Goal: Task Accomplishment & Management: Use online tool/utility

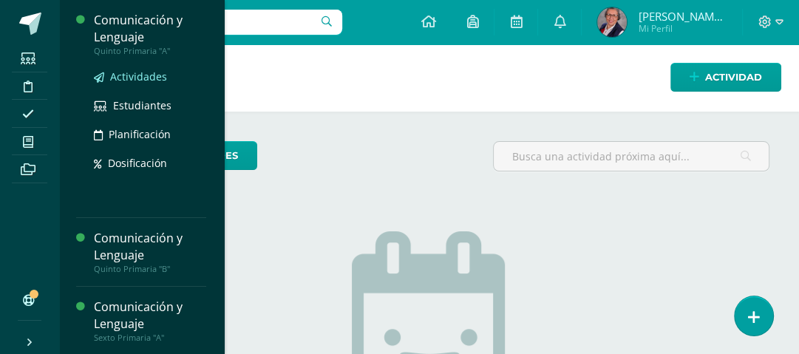
click at [136, 80] on span "Actividades" at bounding box center [138, 77] width 57 height 14
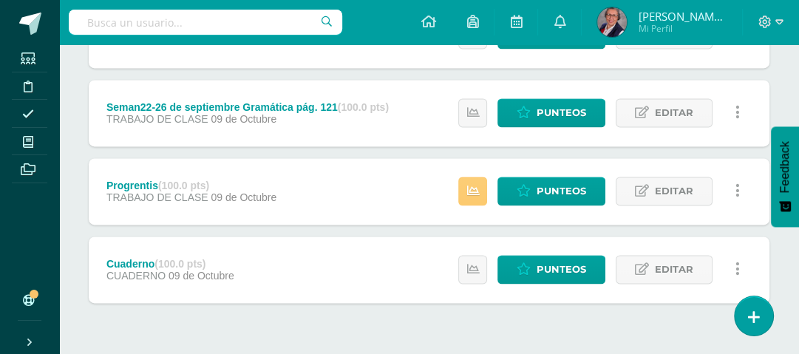
scroll to position [1529, 0]
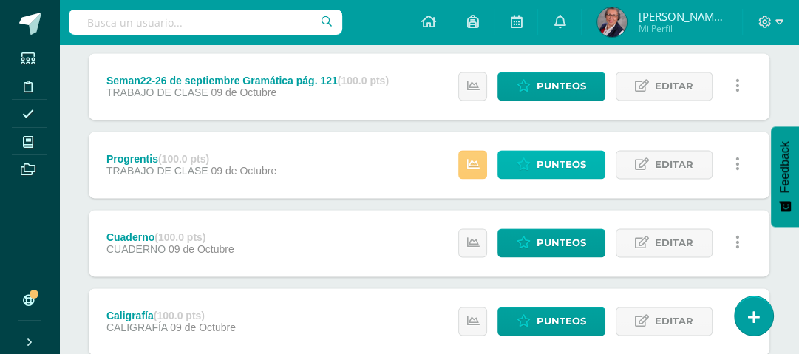
click at [564, 157] on span "Punteos" at bounding box center [562, 164] width 50 height 27
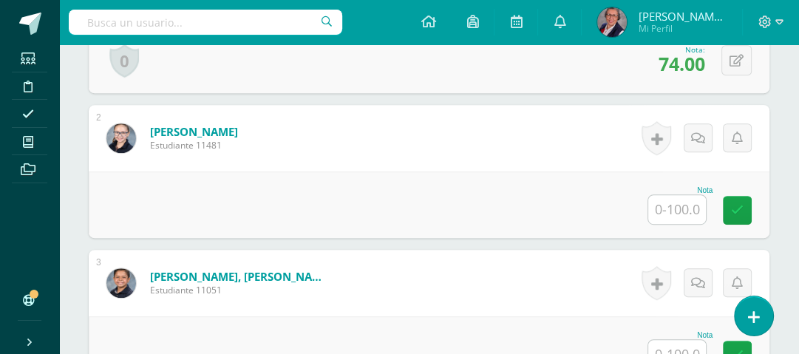
scroll to position [619, 0]
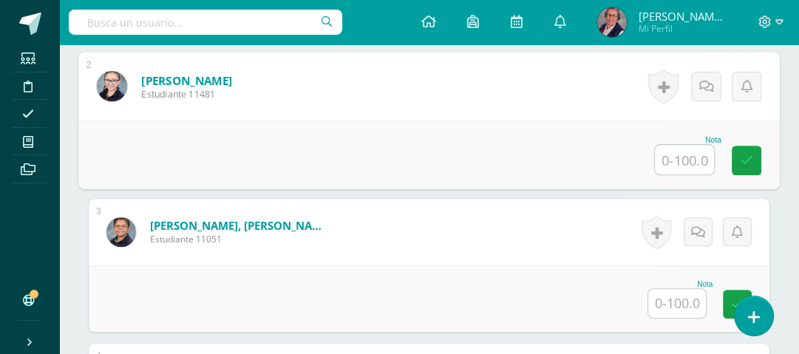
click at [683, 163] on input "text" at bounding box center [684, 160] width 59 height 30
type input "70"
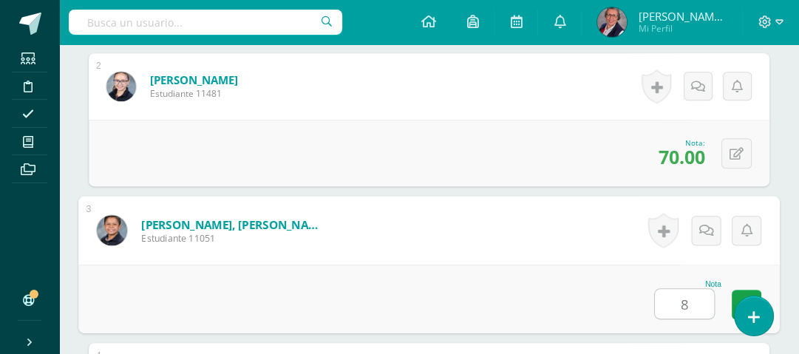
type input "87"
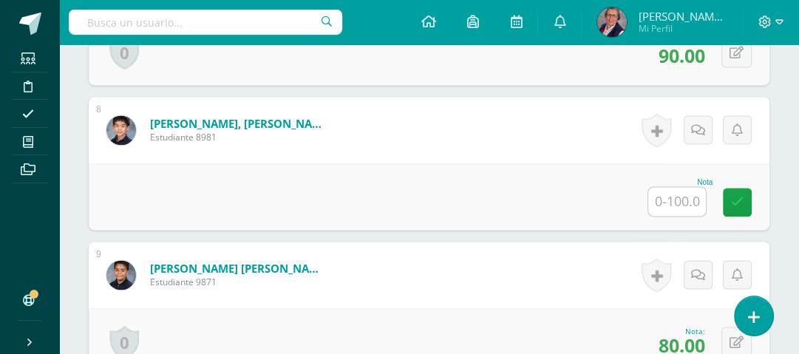
scroll to position [1448, 0]
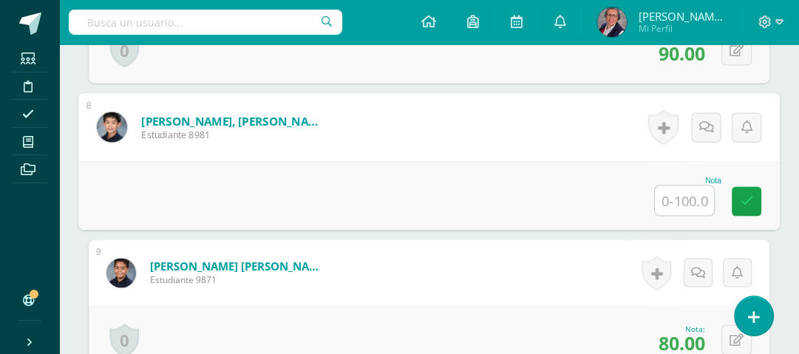
click at [690, 200] on input "text" at bounding box center [684, 201] width 59 height 30
type input "73"
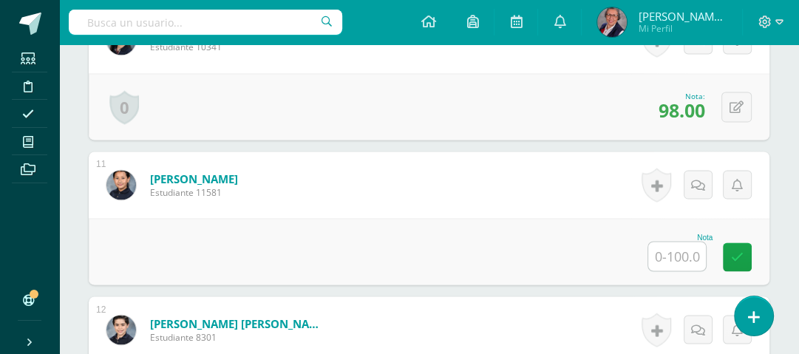
scroll to position [1862, 0]
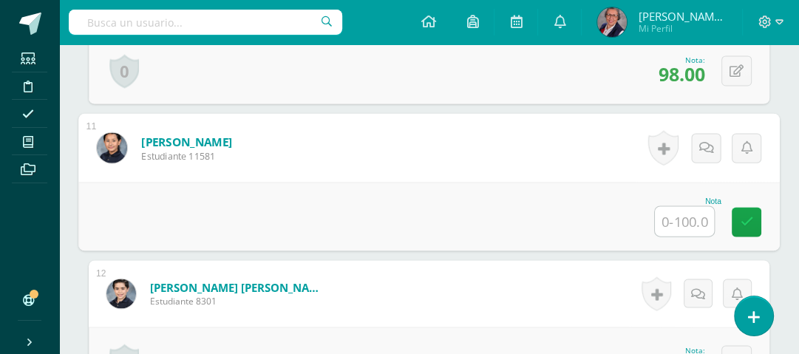
click at [687, 219] on input "text" at bounding box center [684, 221] width 59 height 30
type input "98"
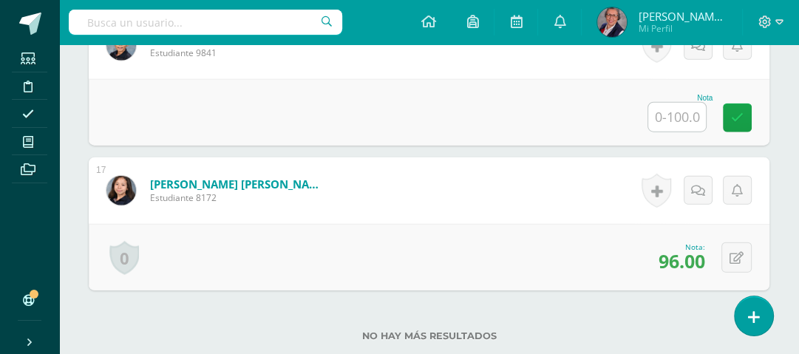
scroll to position [2690, 0]
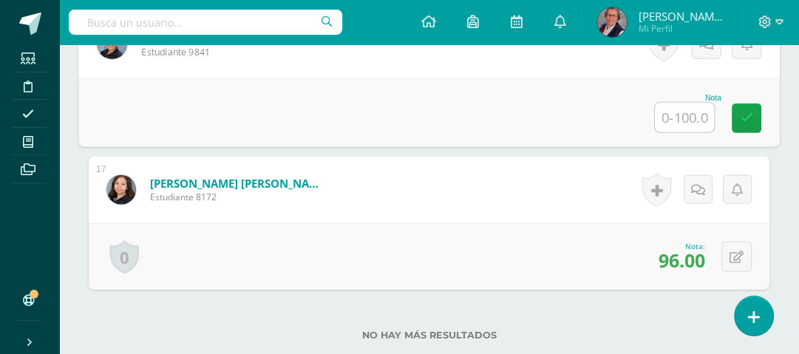
click at [683, 112] on input "text" at bounding box center [684, 118] width 59 height 30
type input "83"
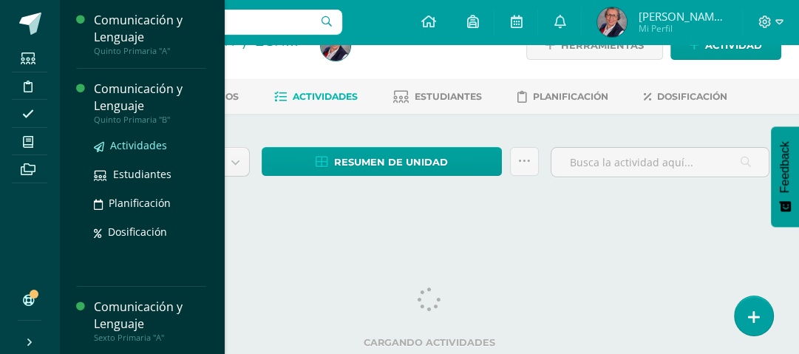
click at [130, 142] on span "Actividades" at bounding box center [138, 145] width 57 height 14
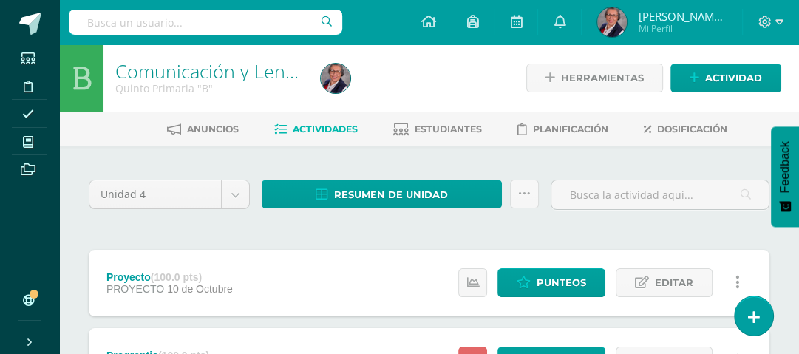
scroll to position [59, 0]
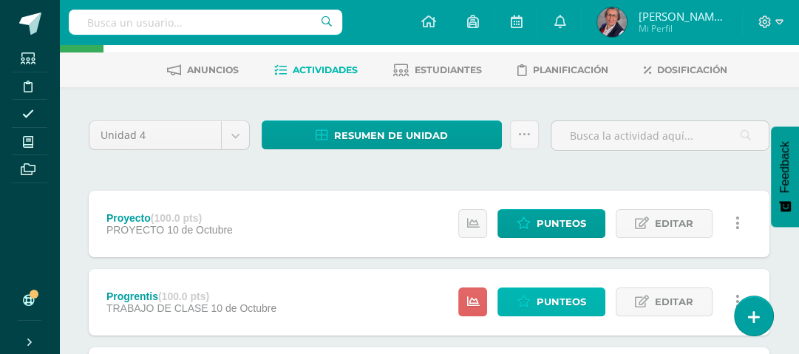
click at [538, 302] on link "Punteos" at bounding box center [552, 302] width 108 height 29
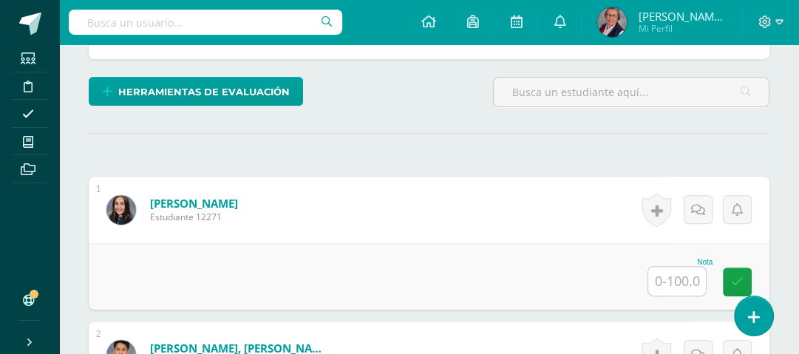
scroll to position [384, 0]
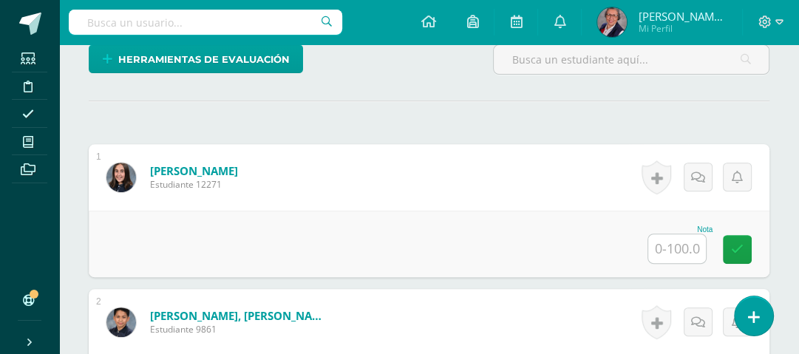
click at [685, 257] on input "text" at bounding box center [678, 248] width 58 height 29
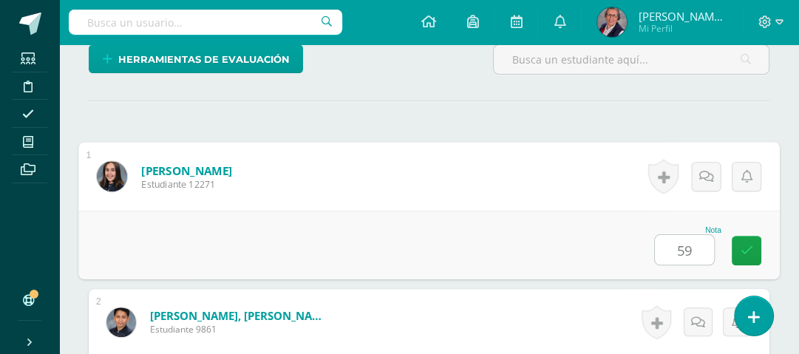
type input "59"
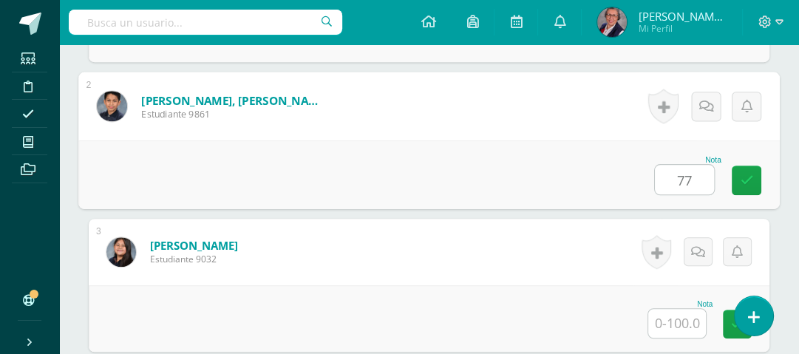
type input "77"
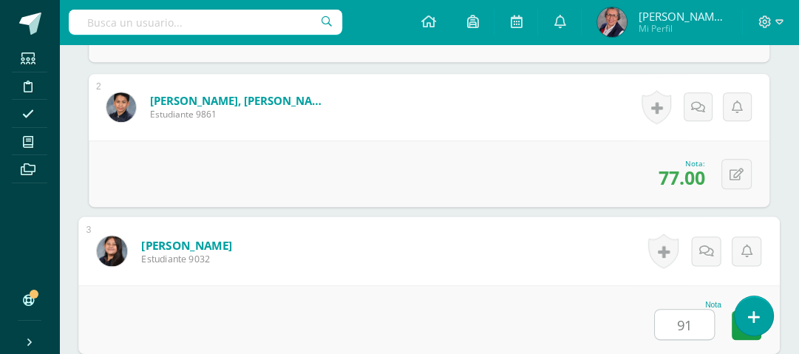
type input "91"
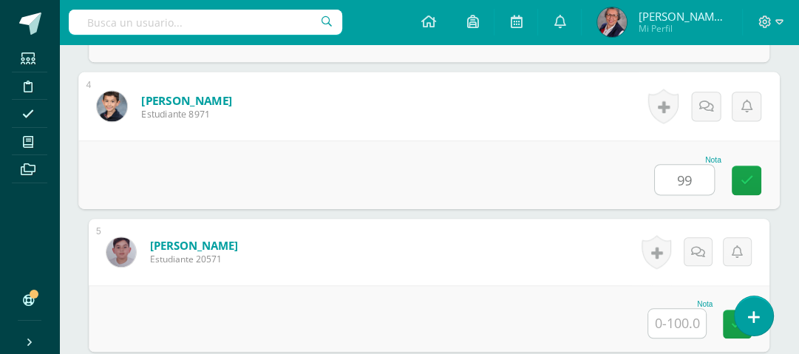
type input "99"
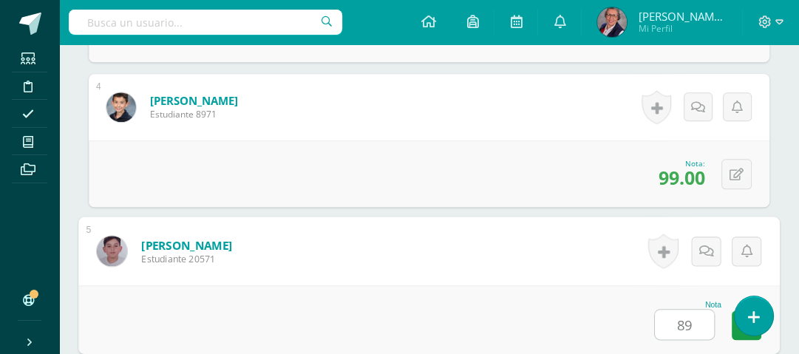
type input "89"
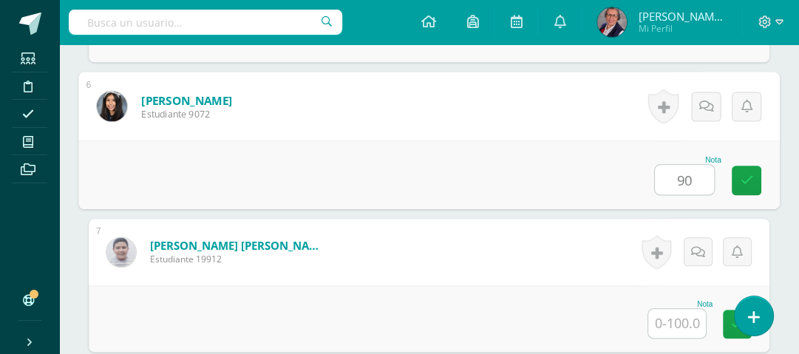
type input "90"
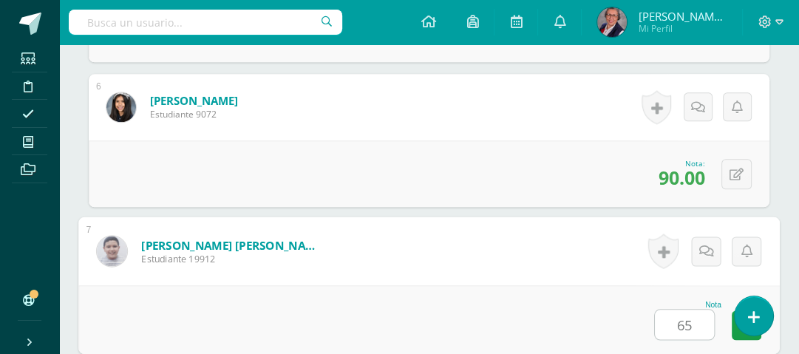
type input "65"
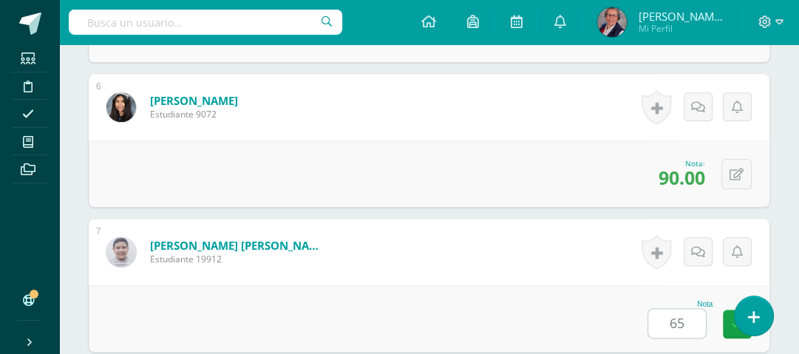
scroll to position [1469, 0]
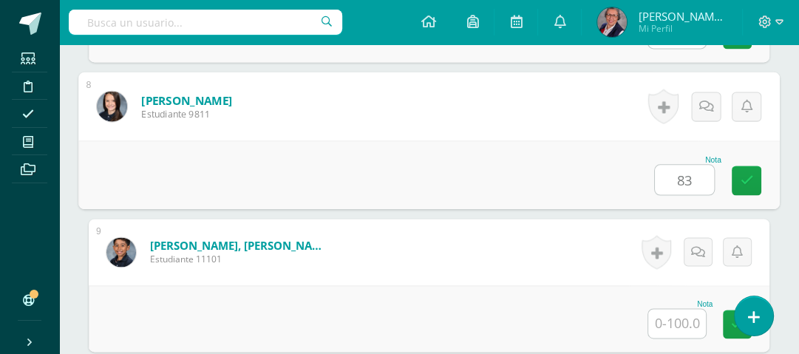
type input "83"
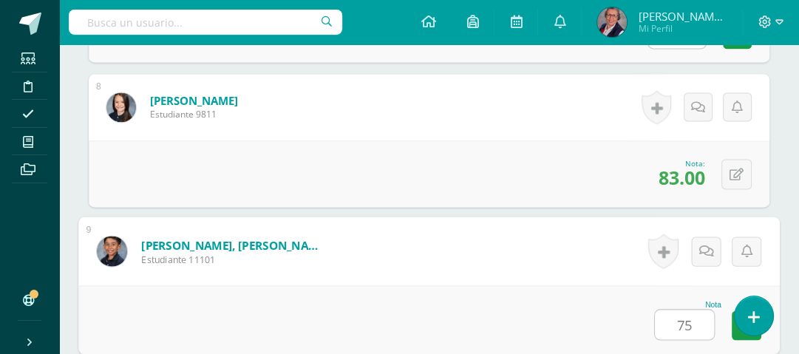
type input "75"
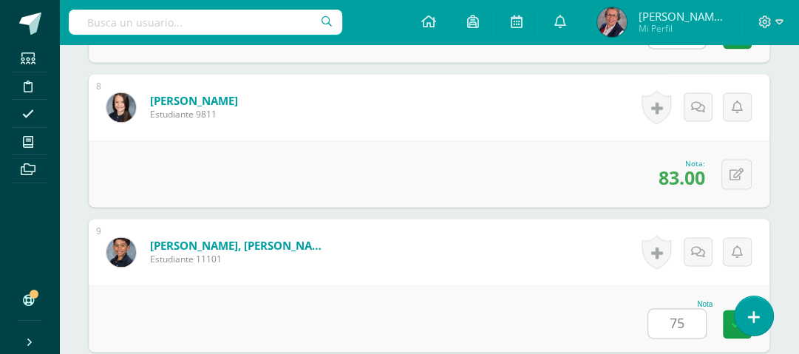
scroll to position [1759, 0]
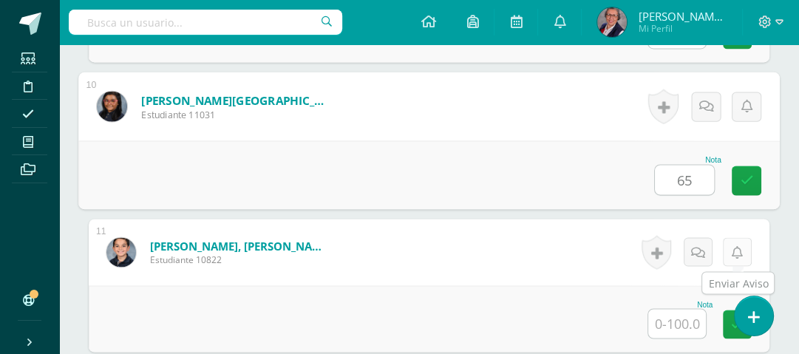
type input "65"
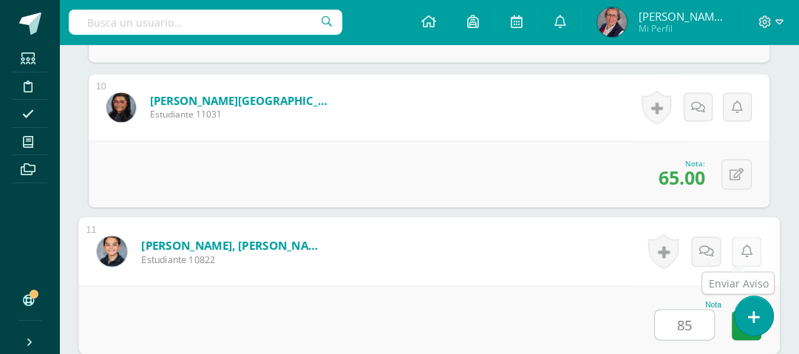
type input "85"
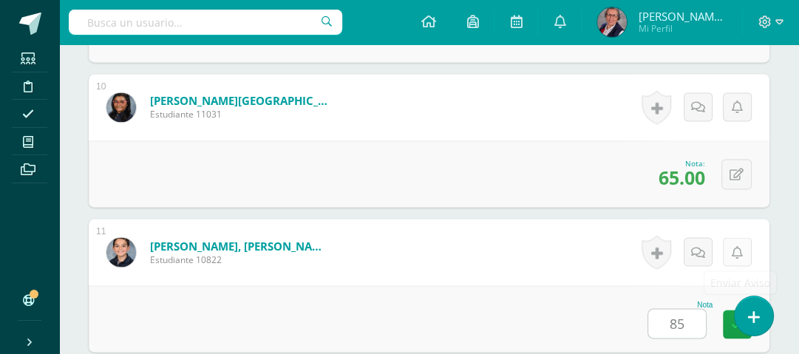
scroll to position [2048, 0]
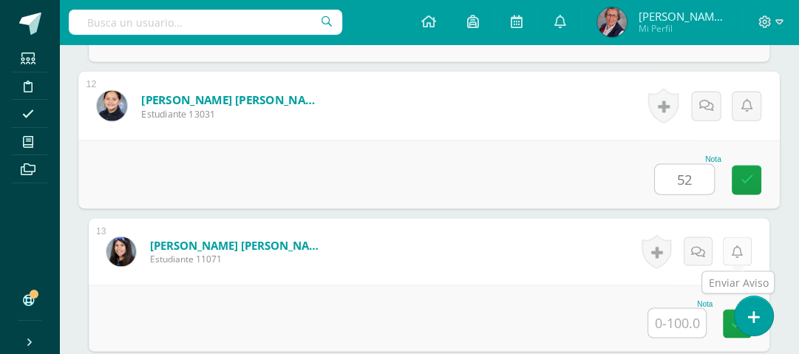
type input "52"
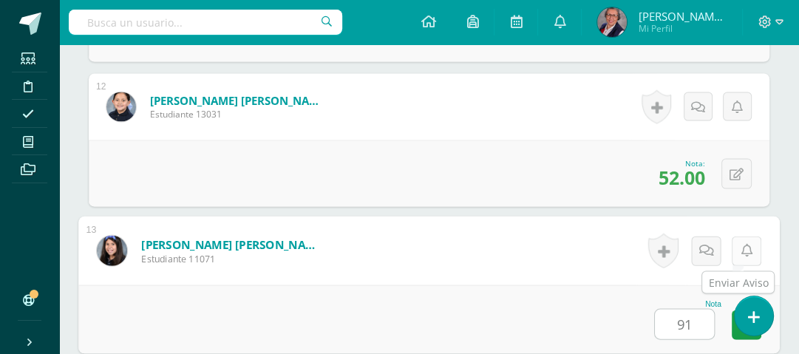
type input "91"
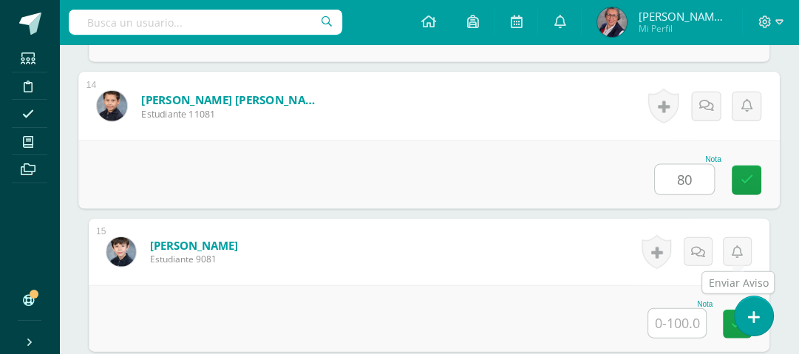
type input "80"
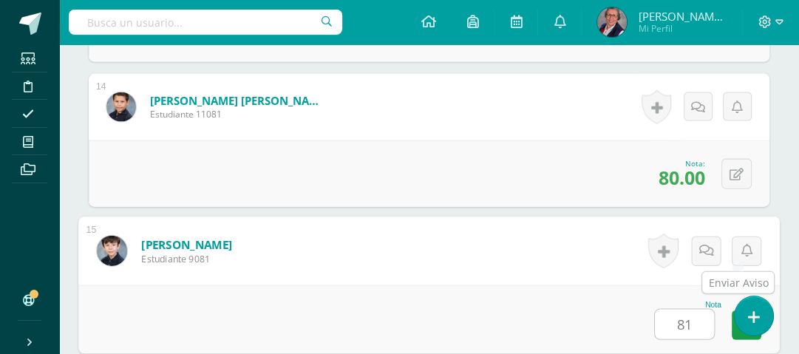
type input "81"
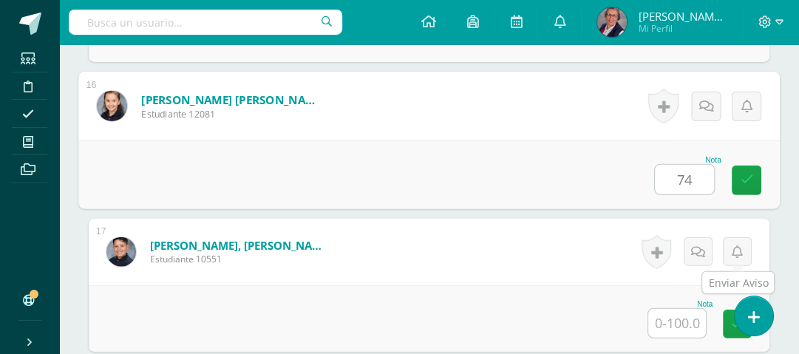
type input "74"
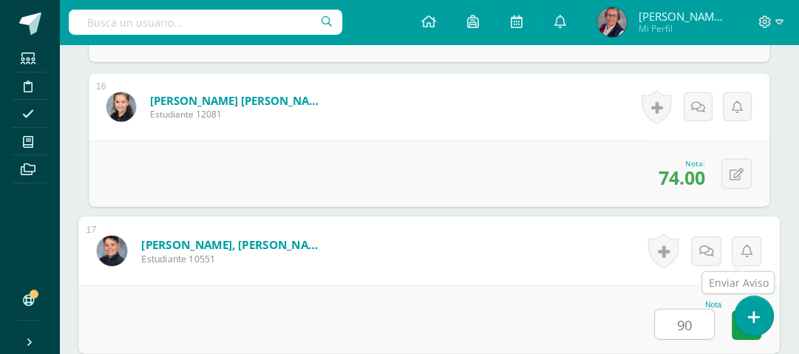
type input "90"
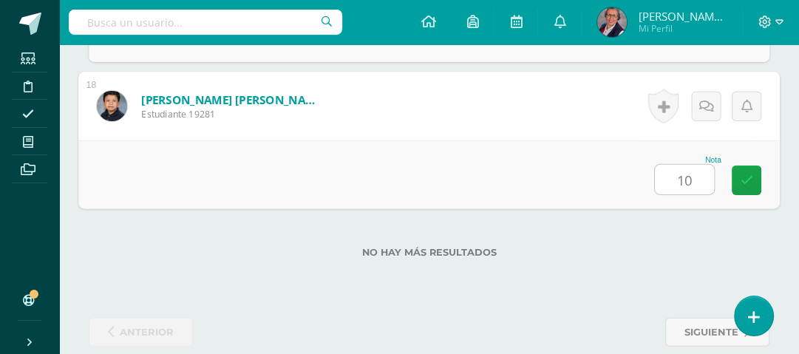
type input "100"
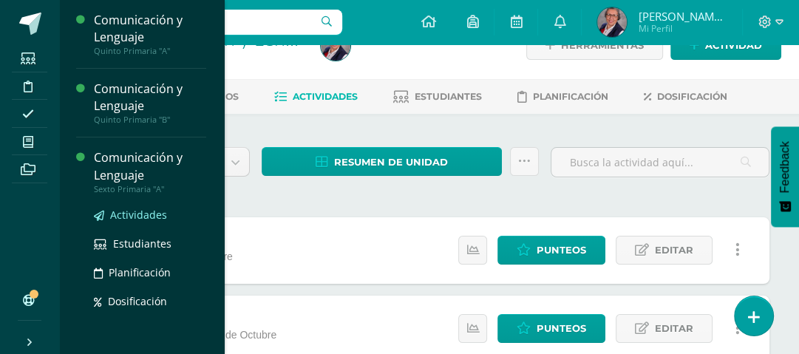
click at [133, 213] on span "Actividades" at bounding box center [138, 215] width 57 height 14
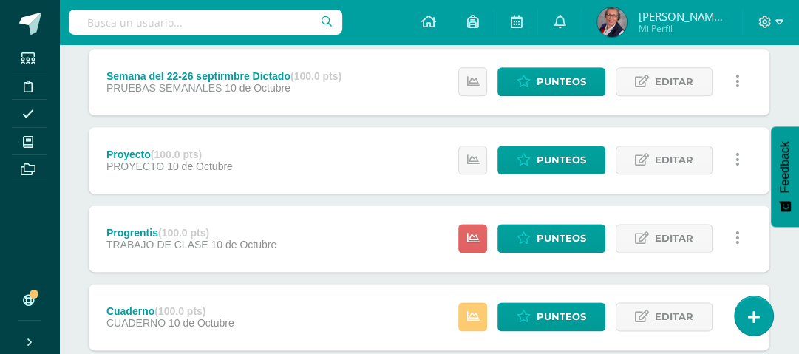
scroll to position [1302, 0]
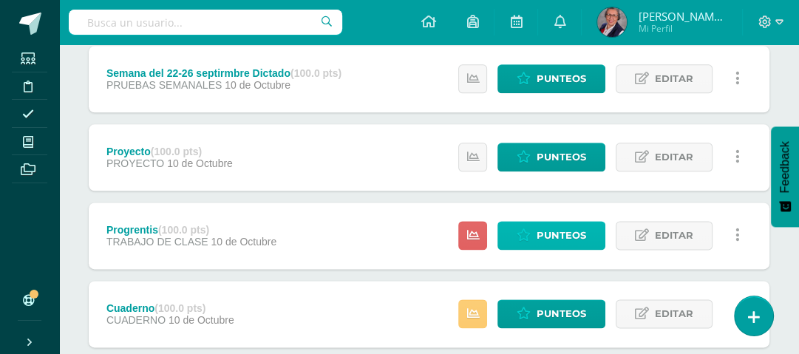
click at [535, 224] on link "Punteos" at bounding box center [552, 235] width 108 height 29
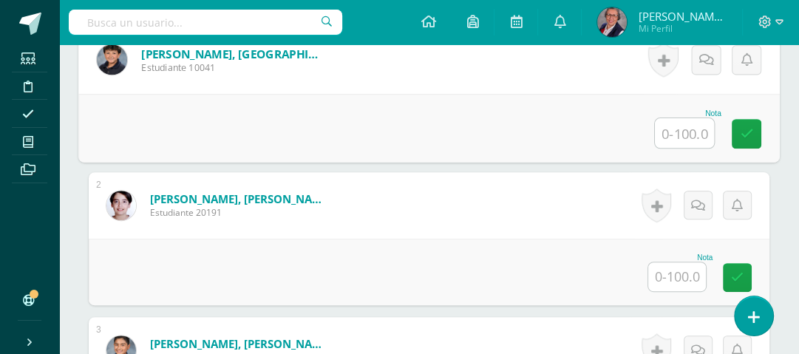
scroll to position [501, 0]
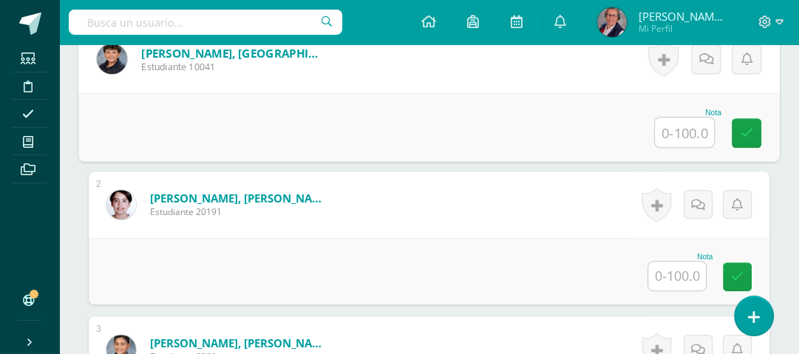
click at [681, 130] on input "text" at bounding box center [684, 133] width 59 height 30
type input "61"
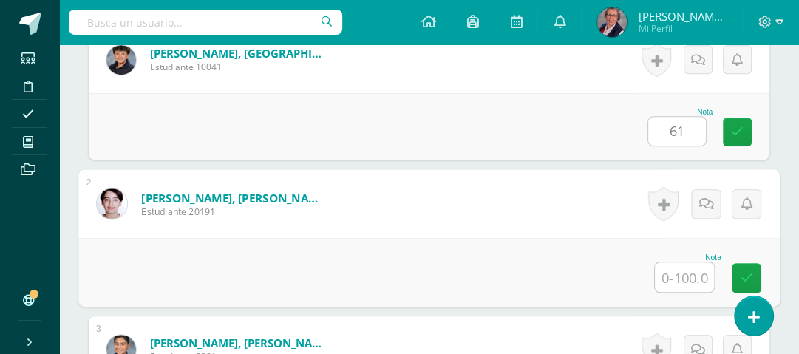
scroll to position [502, 0]
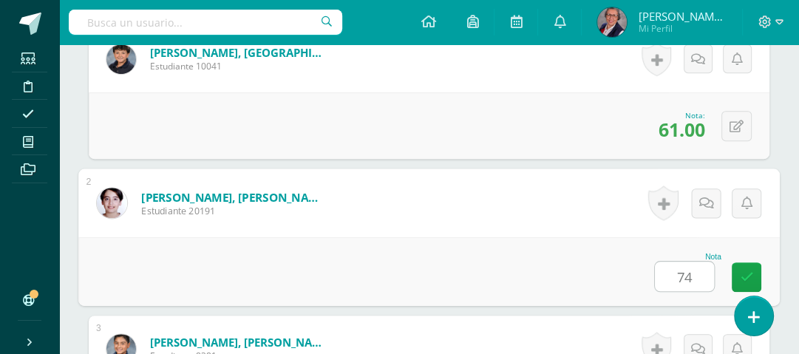
type input "74"
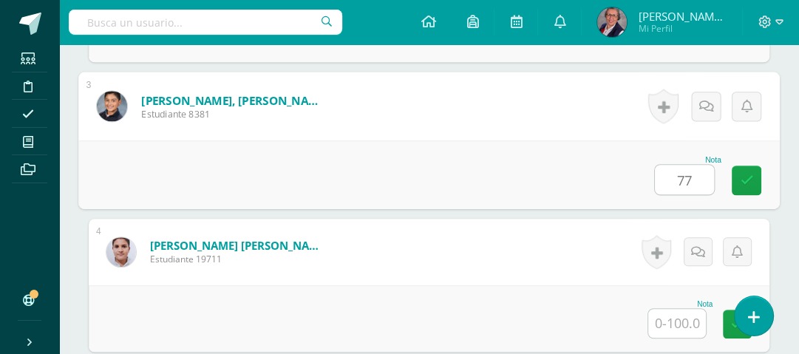
type input "77"
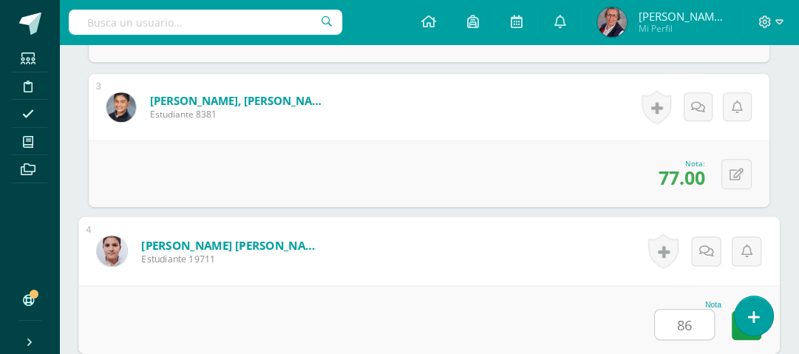
type input "86"
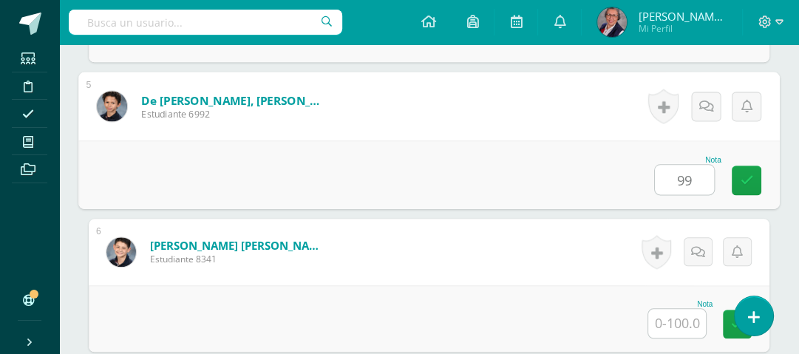
type input "99"
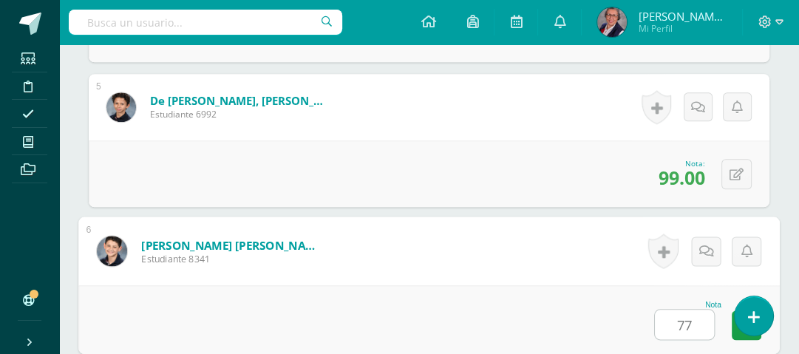
type input "77"
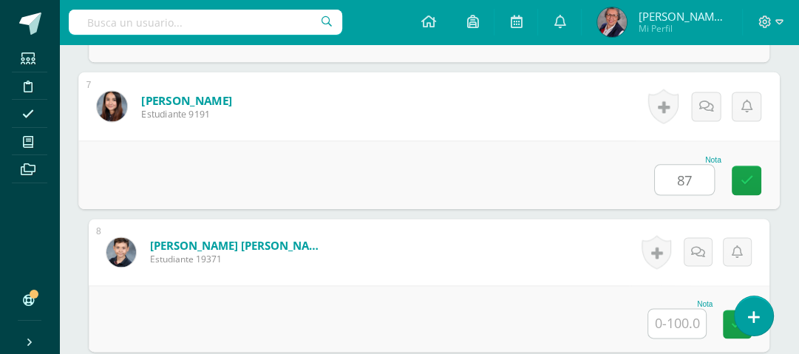
type input "87"
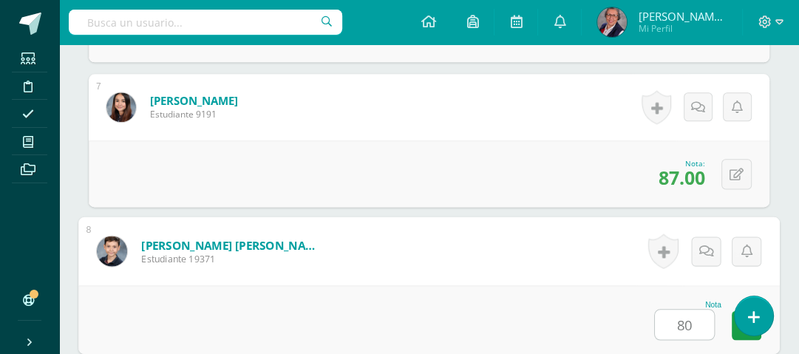
type input "80"
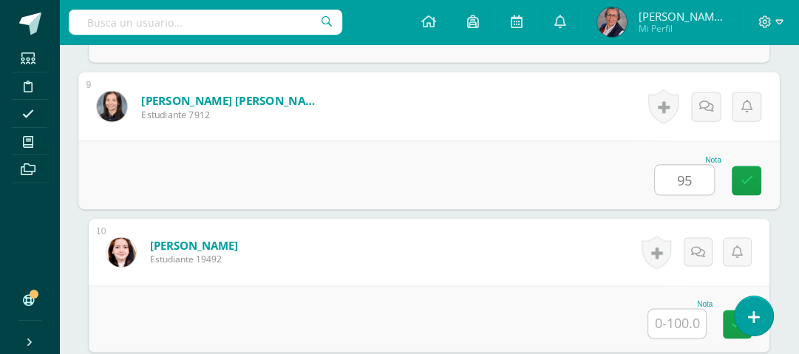
type input "95"
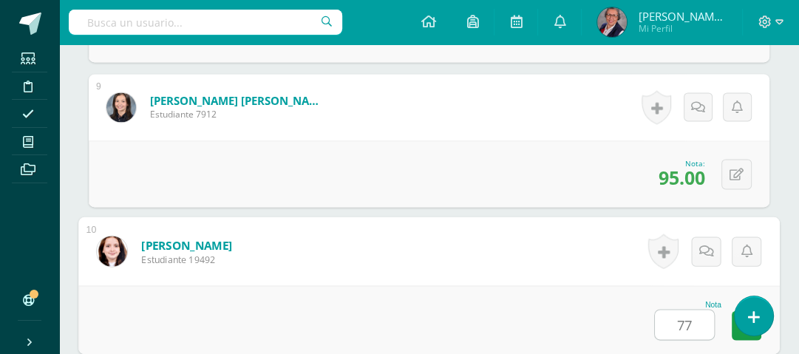
type input "77"
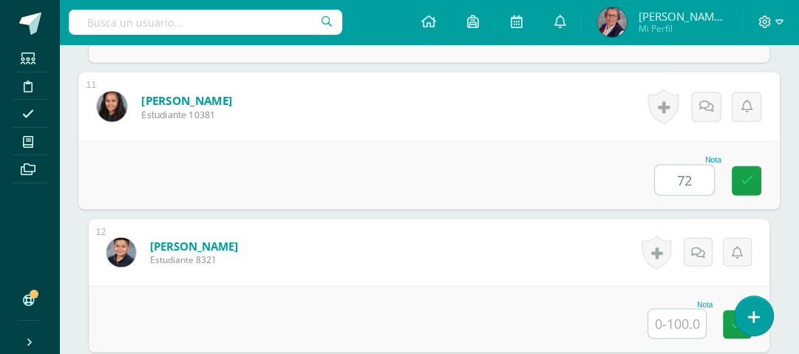
type input "72"
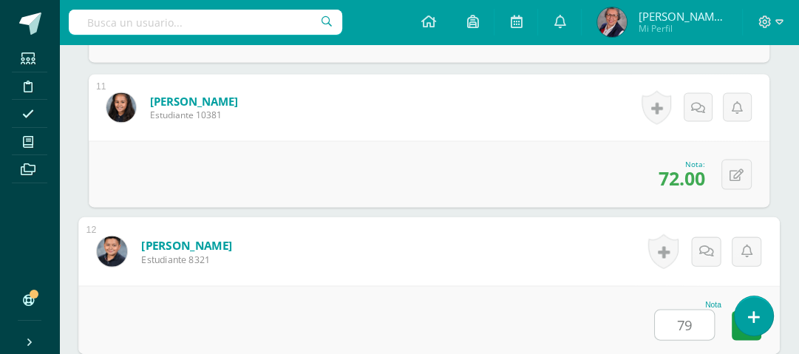
type input "79"
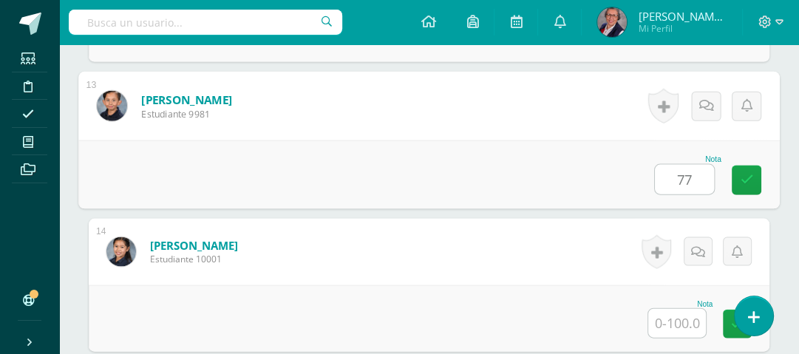
type input "77"
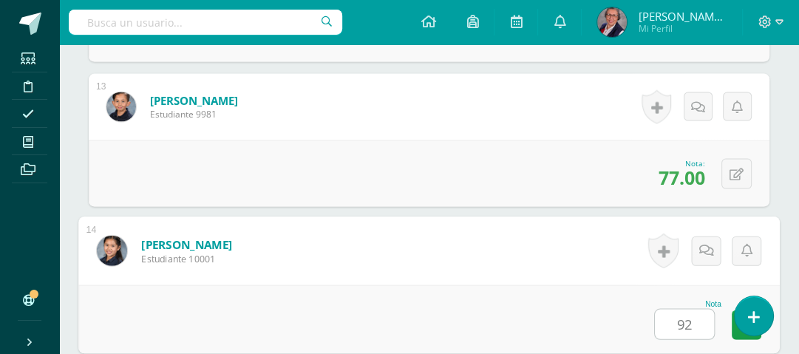
type input "92"
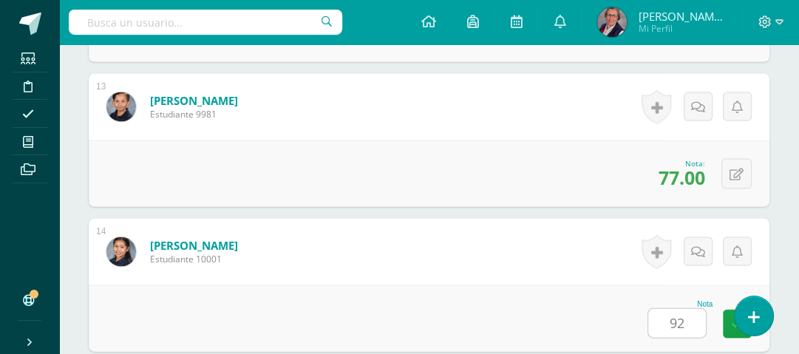
scroll to position [2483, 0]
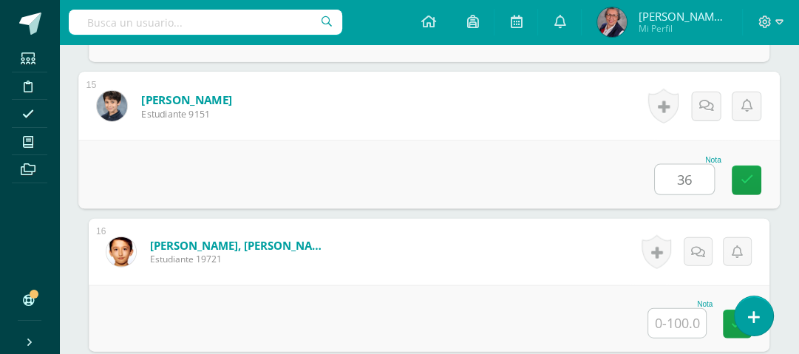
type input "36"
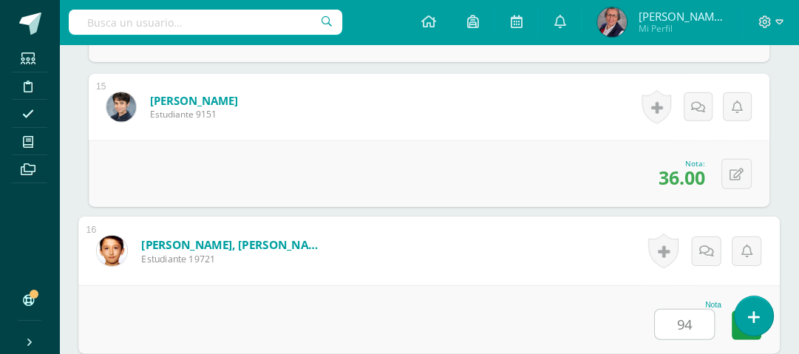
type input "94"
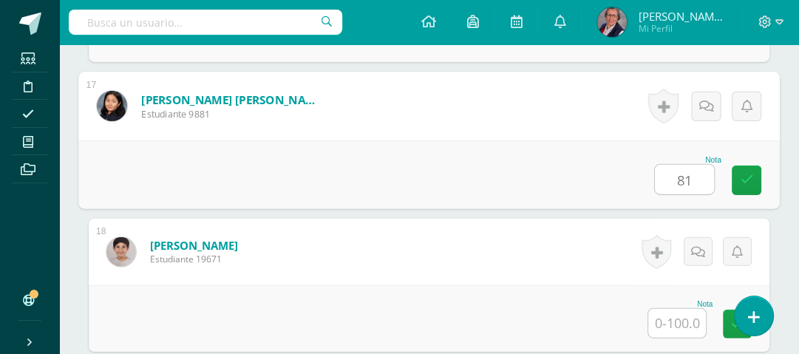
type input "81"
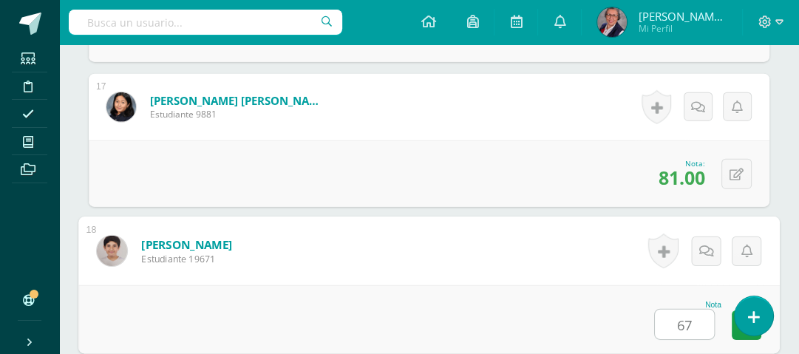
type input "67"
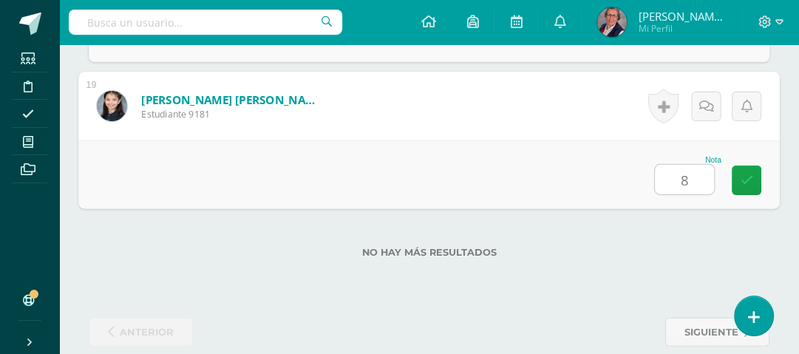
type input "87"
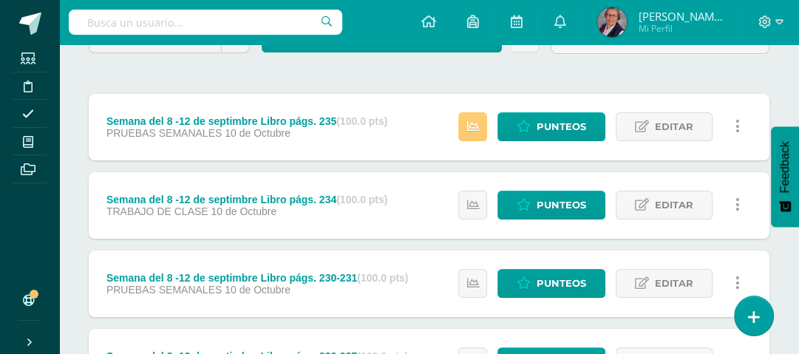
scroll to position [177, 0]
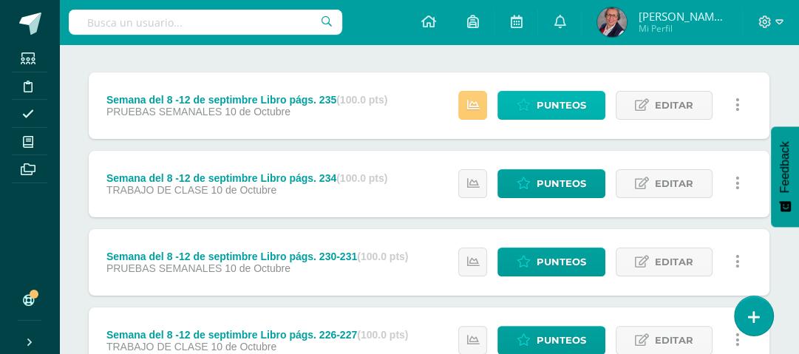
click at [547, 99] on span "Punteos" at bounding box center [562, 105] width 50 height 27
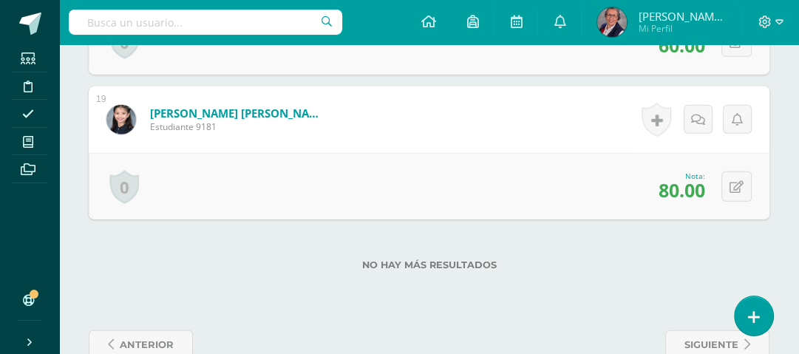
scroll to position [3084, 0]
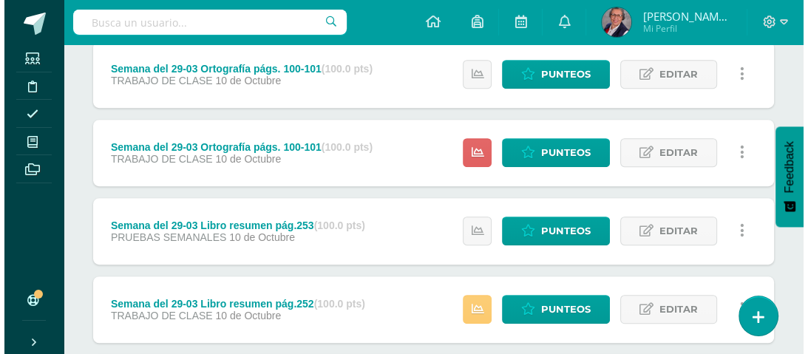
scroll to position [592, 0]
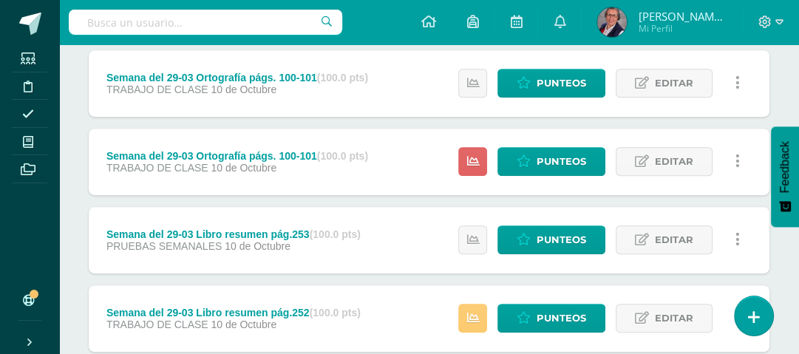
click at [739, 161] on icon at bounding box center [738, 161] width 4 height 16
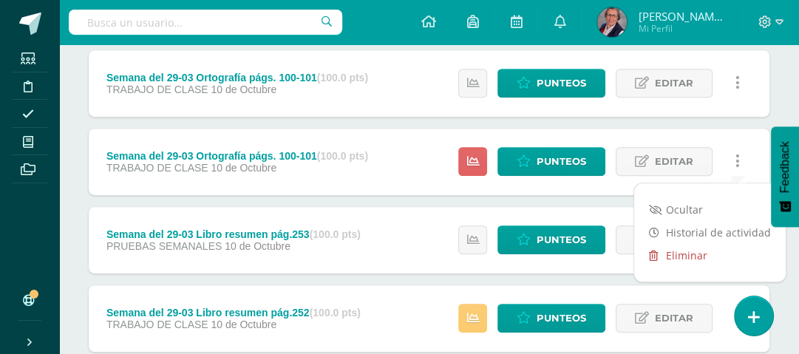
click at [686, 252] on link "Eliminar" at bounding box center [710, 255] width 152 height 23
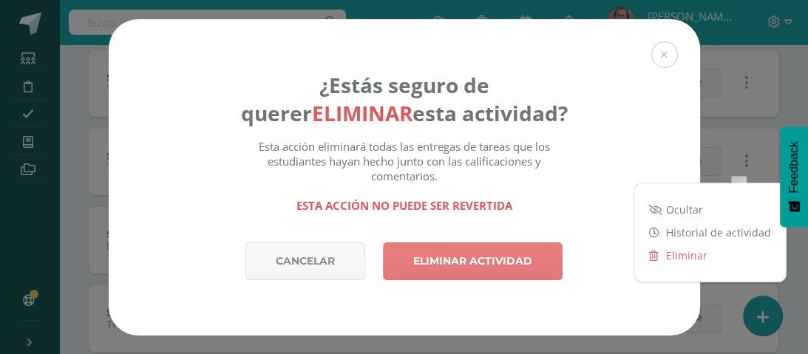
click at [506, 259] on link "Eliminar actividad" at bounding box center [473, 262] width 180 height 38
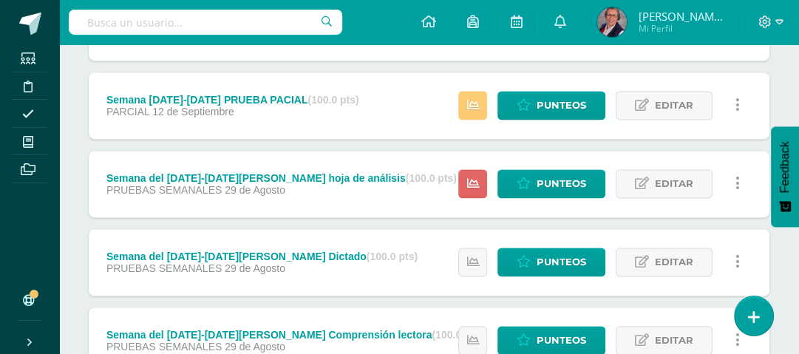
scroll to position [1529, 0]
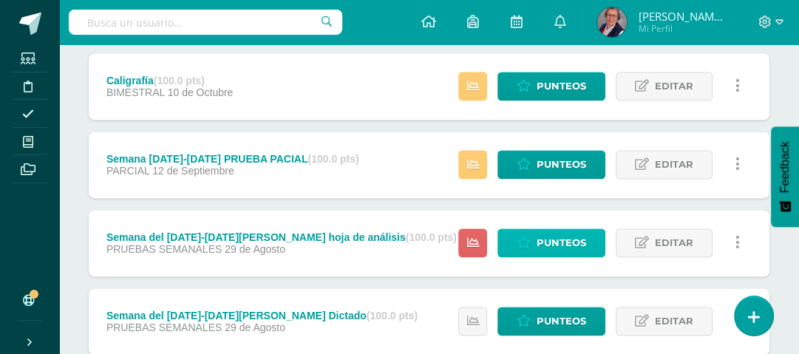
click at [572, 239] on span "Punteos" at bounding box center [562, 242] width 50 height 27
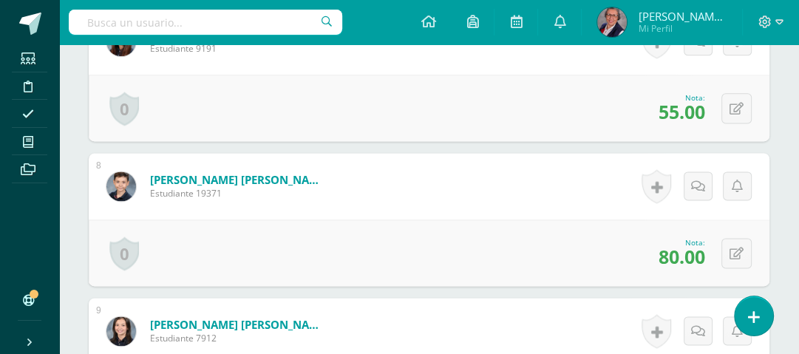
scroll to position [1744, 0]
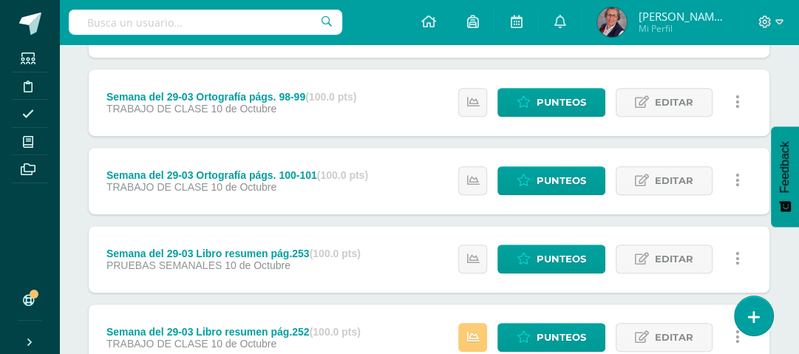
scroll to position [532, 0]
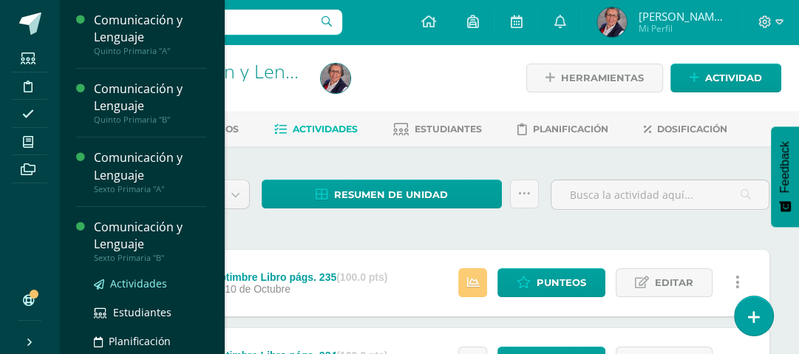
click at [136, 282] on span "Actividades" at bounding box center [138, 284] width 57 height 14
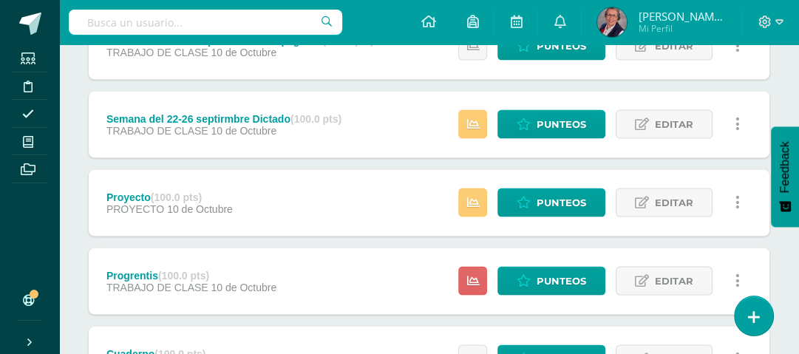
scroll to position [2180, 0]
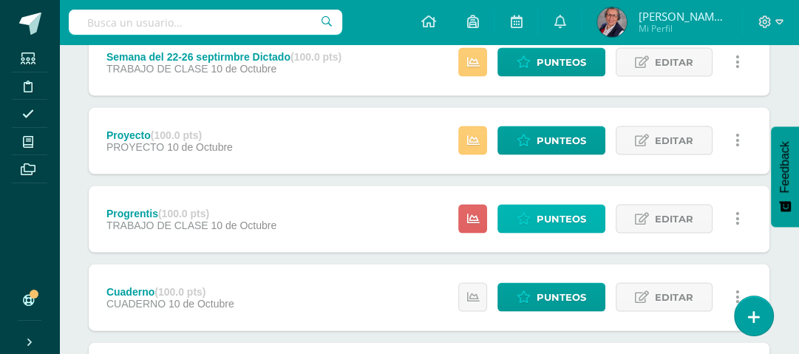
click at [538, 210] on span "Punteos" at bounding box center [562, 219] width 50 height 27
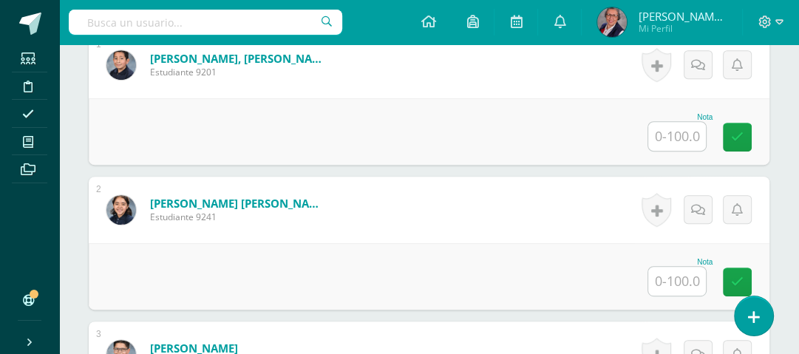
scroll to position [501, 0]
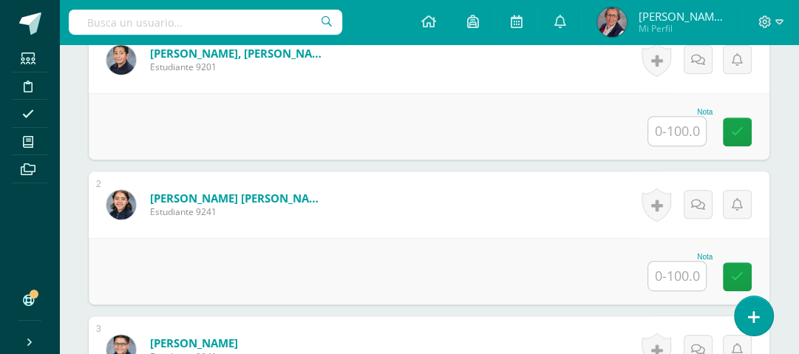
click at [691, 132] on input "text" at bounding box center [678, 131] width 58 height 29
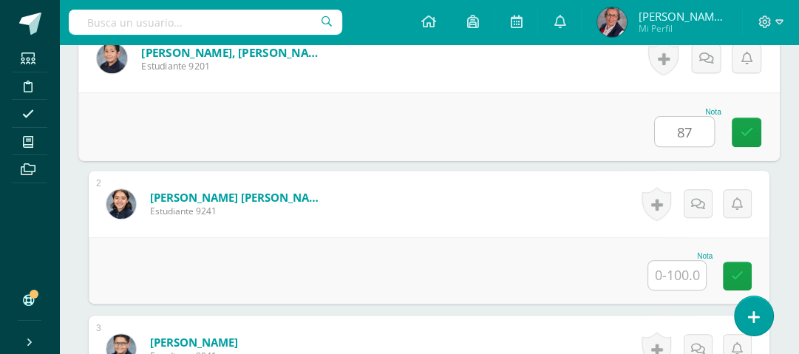
type input "87"
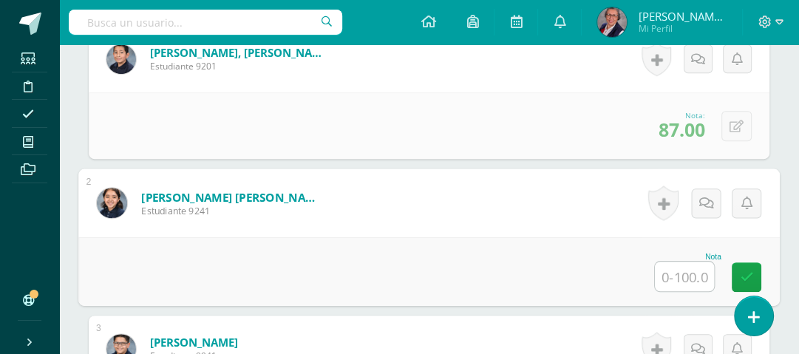
scroll to position [503, 0]
type input "89"
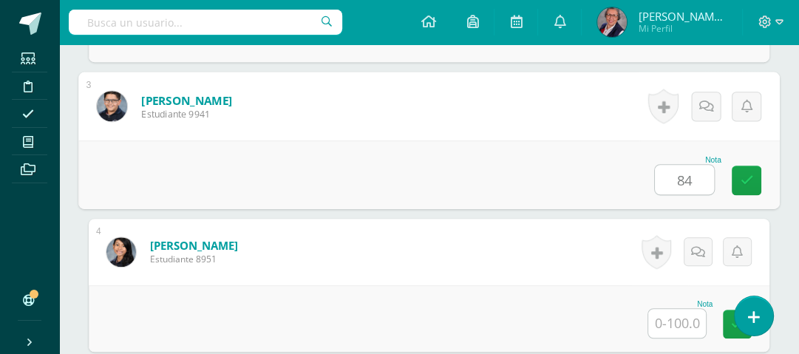
type input "84"
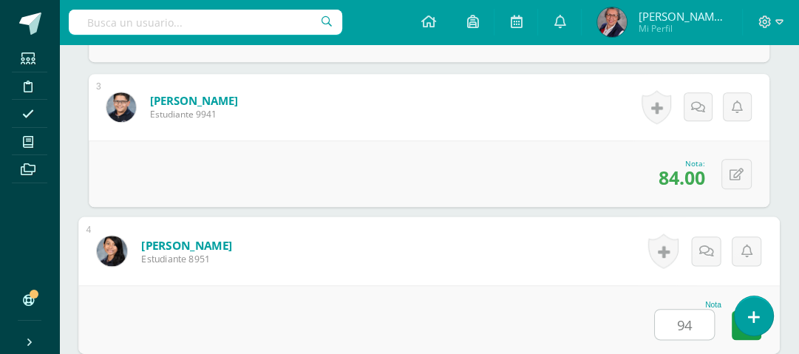
type input "94"
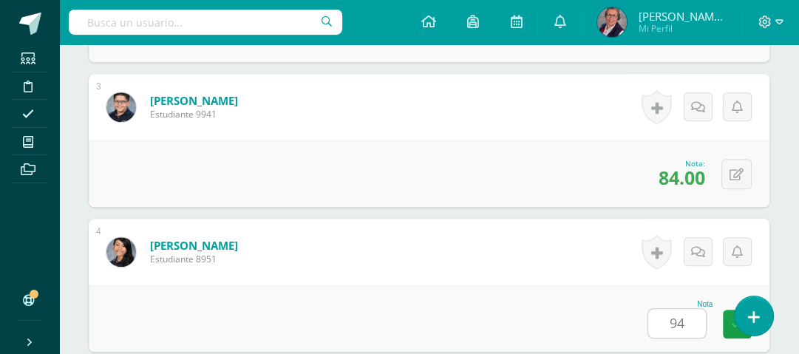
scroll to position [1034, 0]
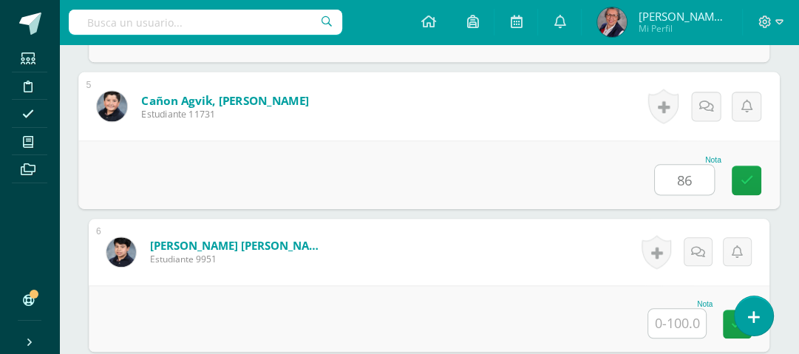
type input "86"
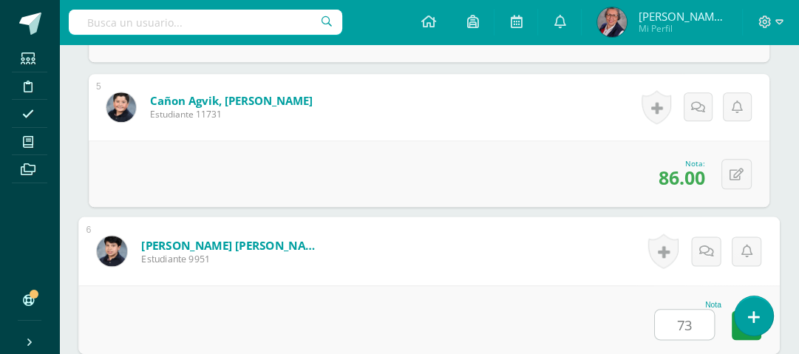
type input "73"
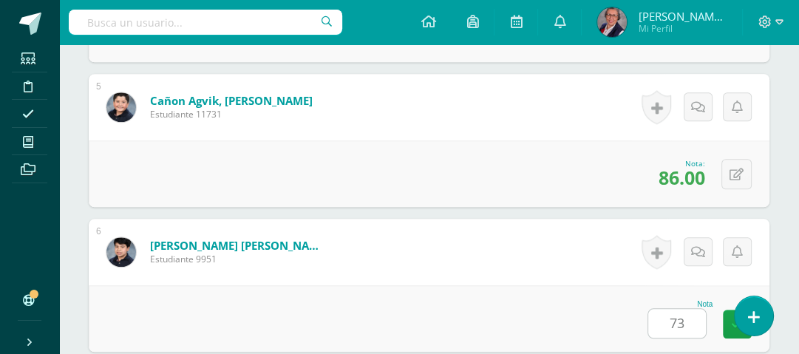
scroll to position [1324, 0]
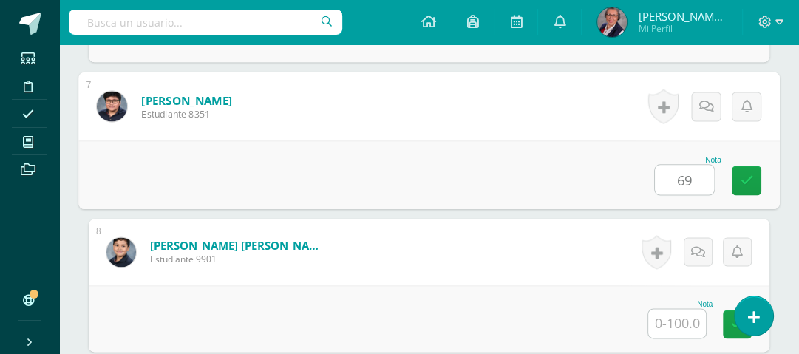
type input "69"
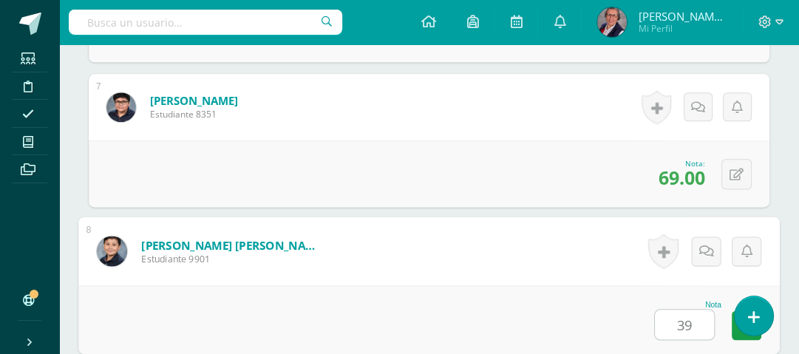
type input "39"
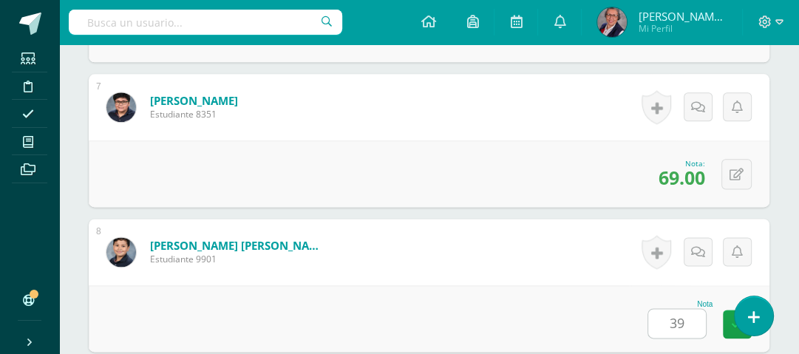
scroll to position [1614, 0]
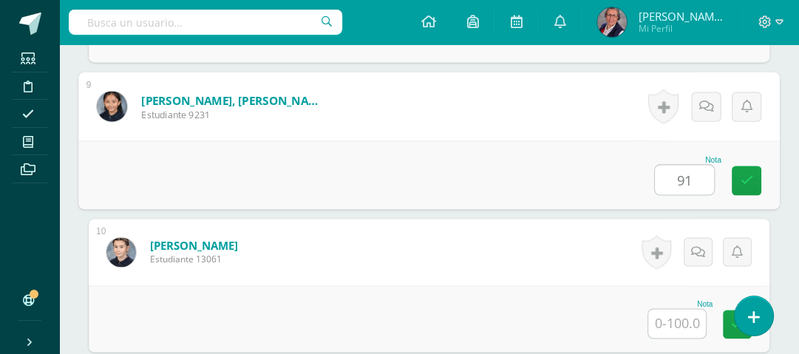
type input "91"
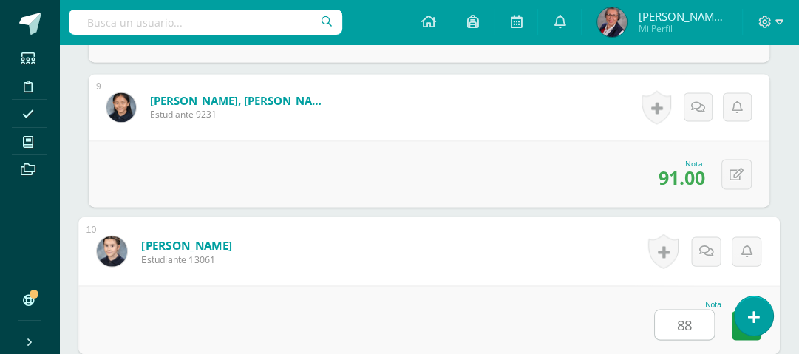
type input "88"
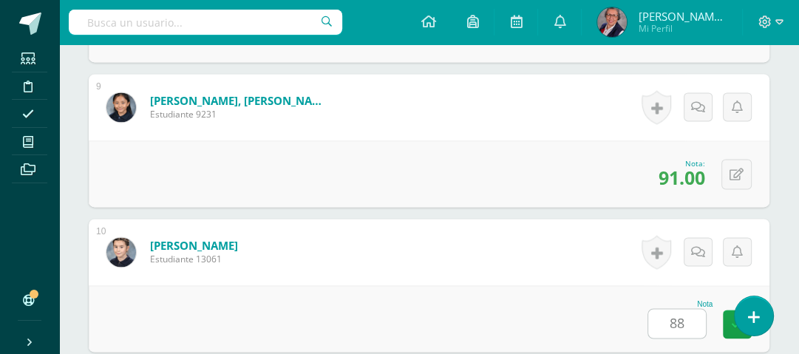
scroll to position [1903, 0]
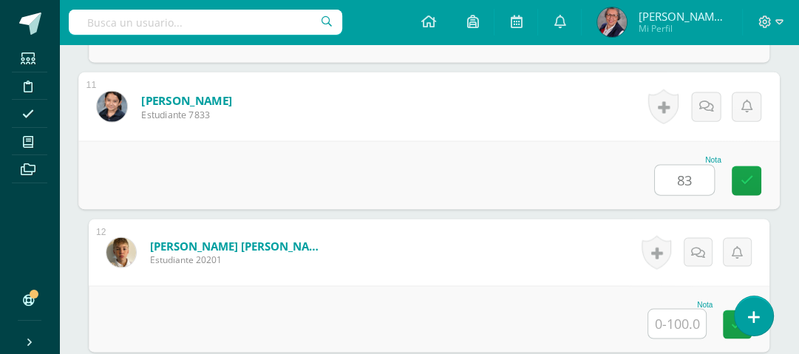
type input "83"
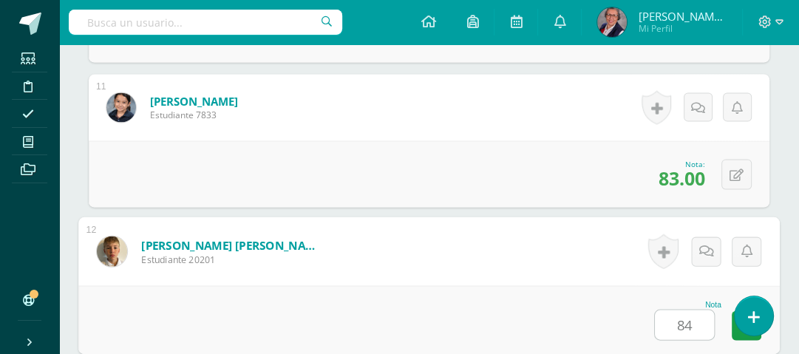
type input "84"
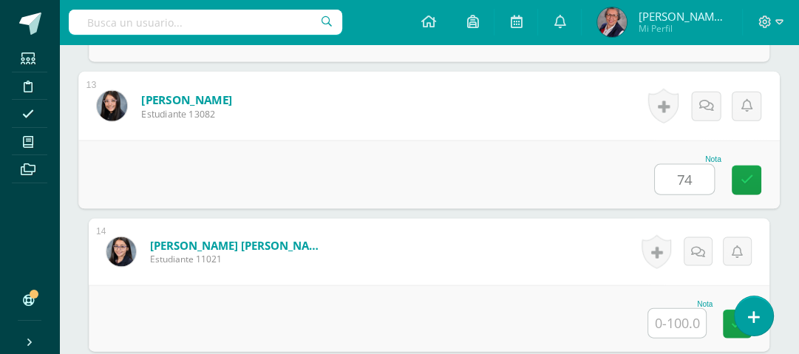
type input "74"
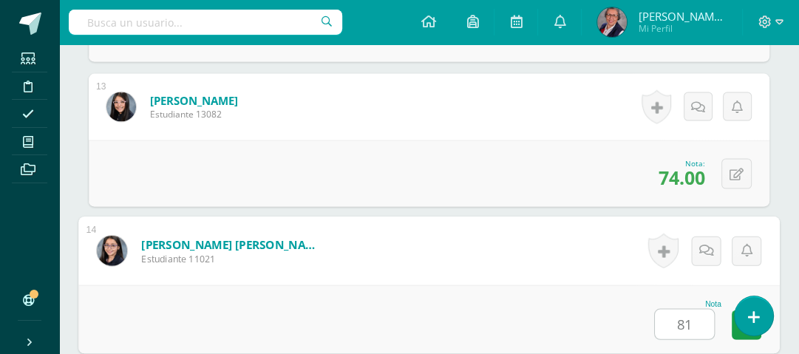
type input "81"
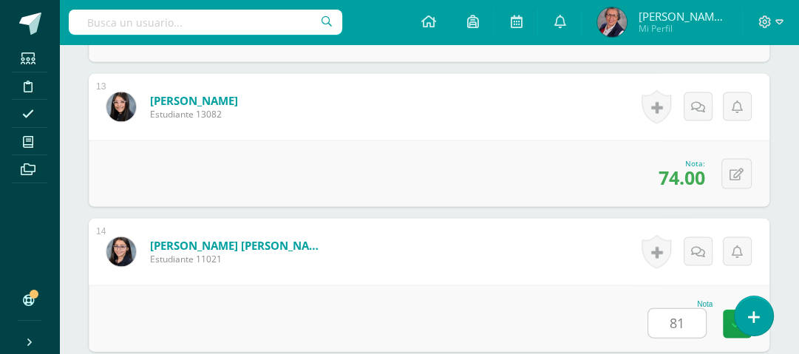
scroll to position [2483, 0]
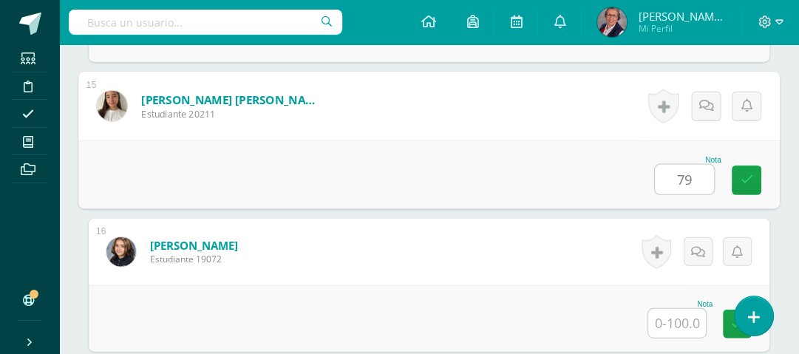
type input "79"
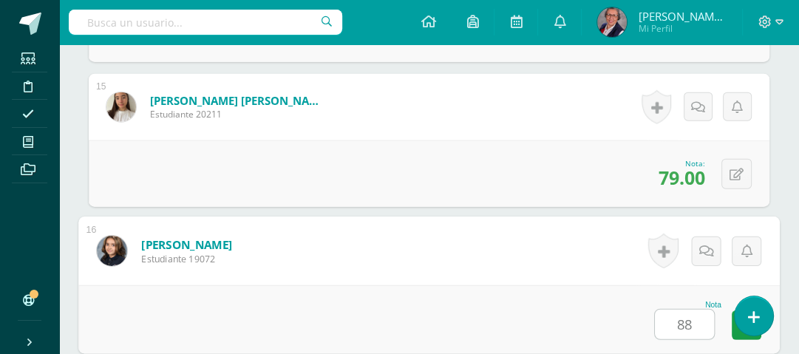
type input "88"
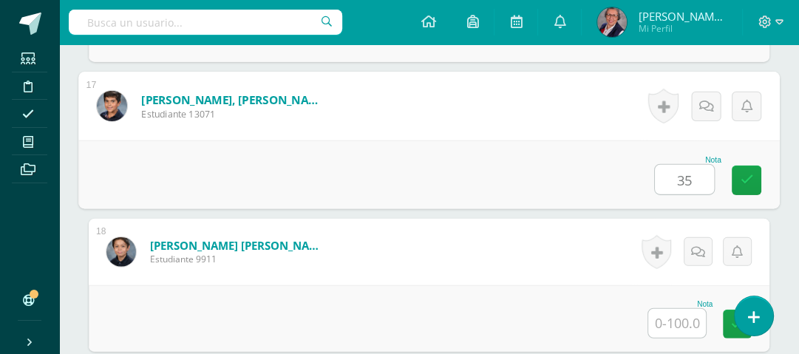
type input "35"
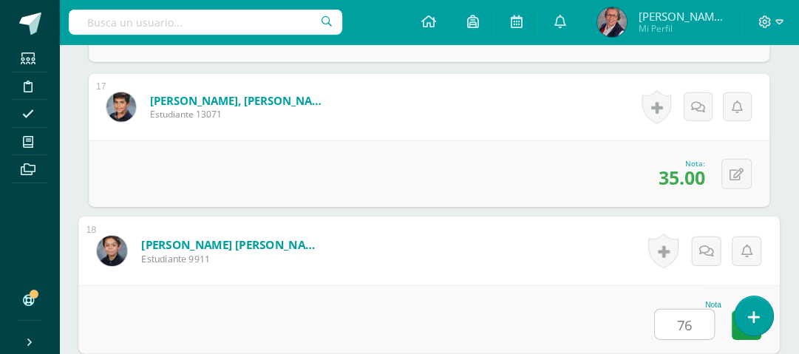
type input "76"
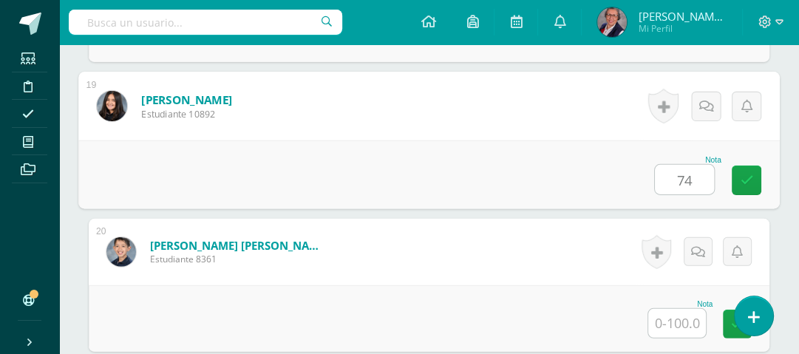
type input "74"
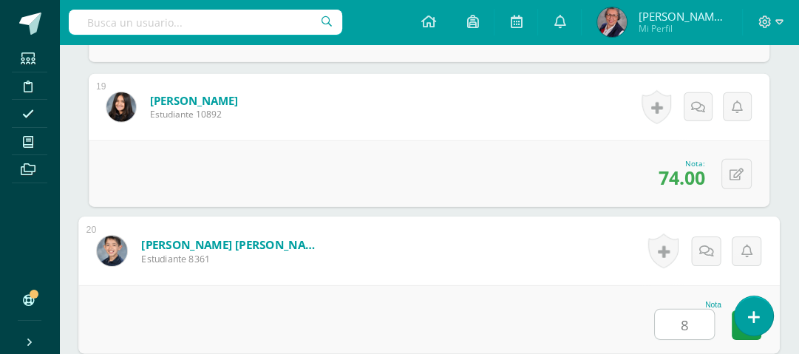
type input "89"
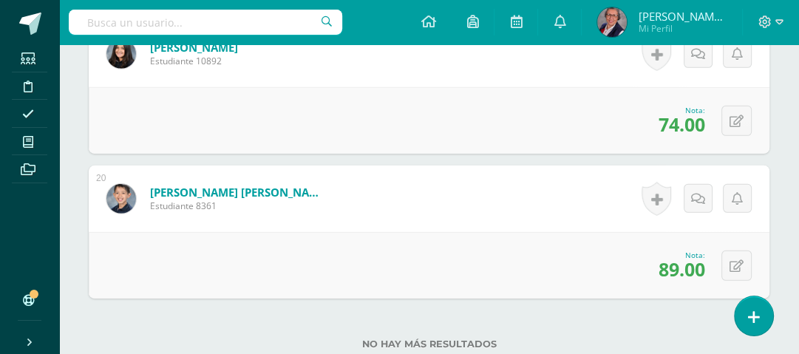
scroll to position [3229, 0]
